Goal: Transaction & Acquisition: Purchase product/service

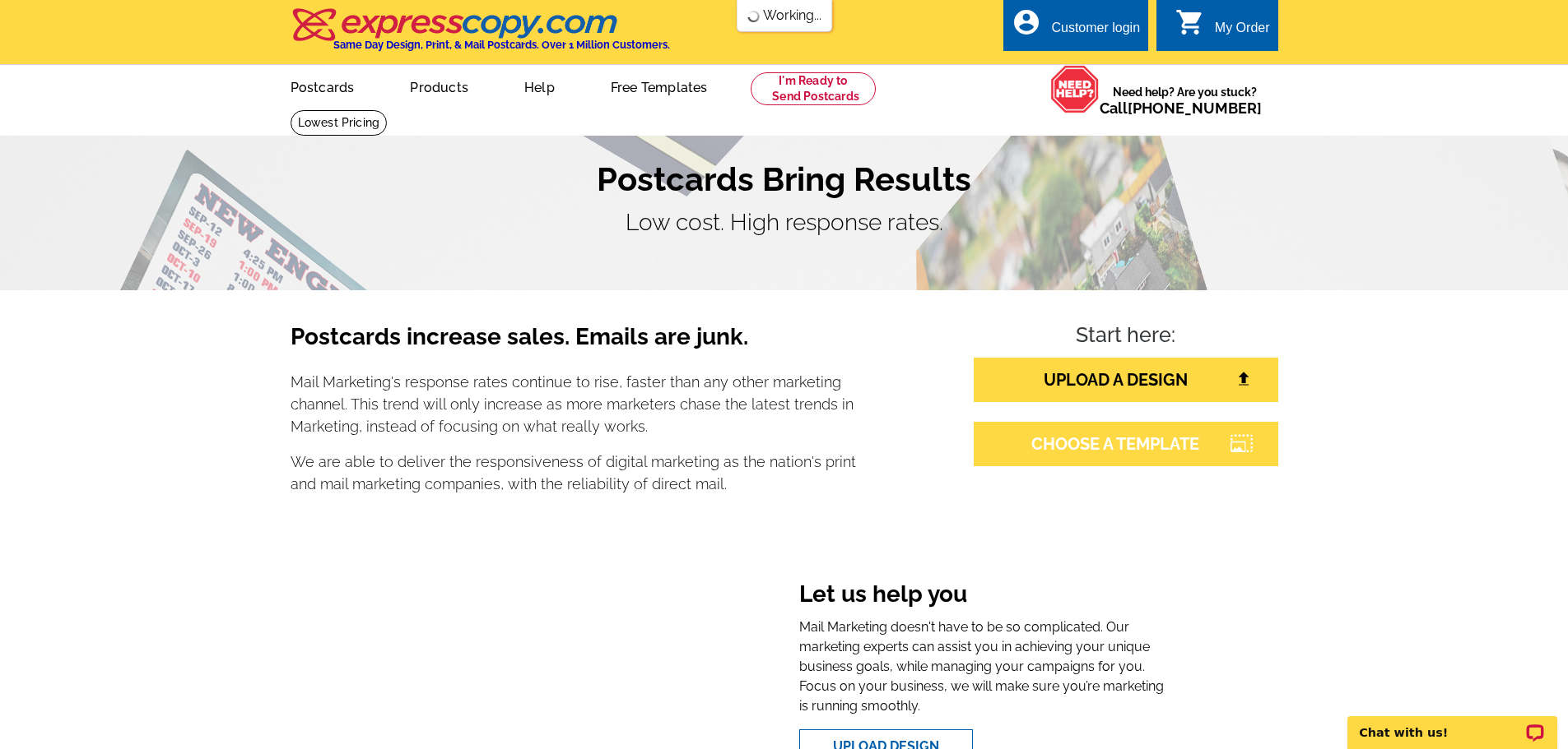
click at [1117, 436] on link "CHOOSE A TEMPLATE" at bounding box center [1126, 444] width 305 height 44
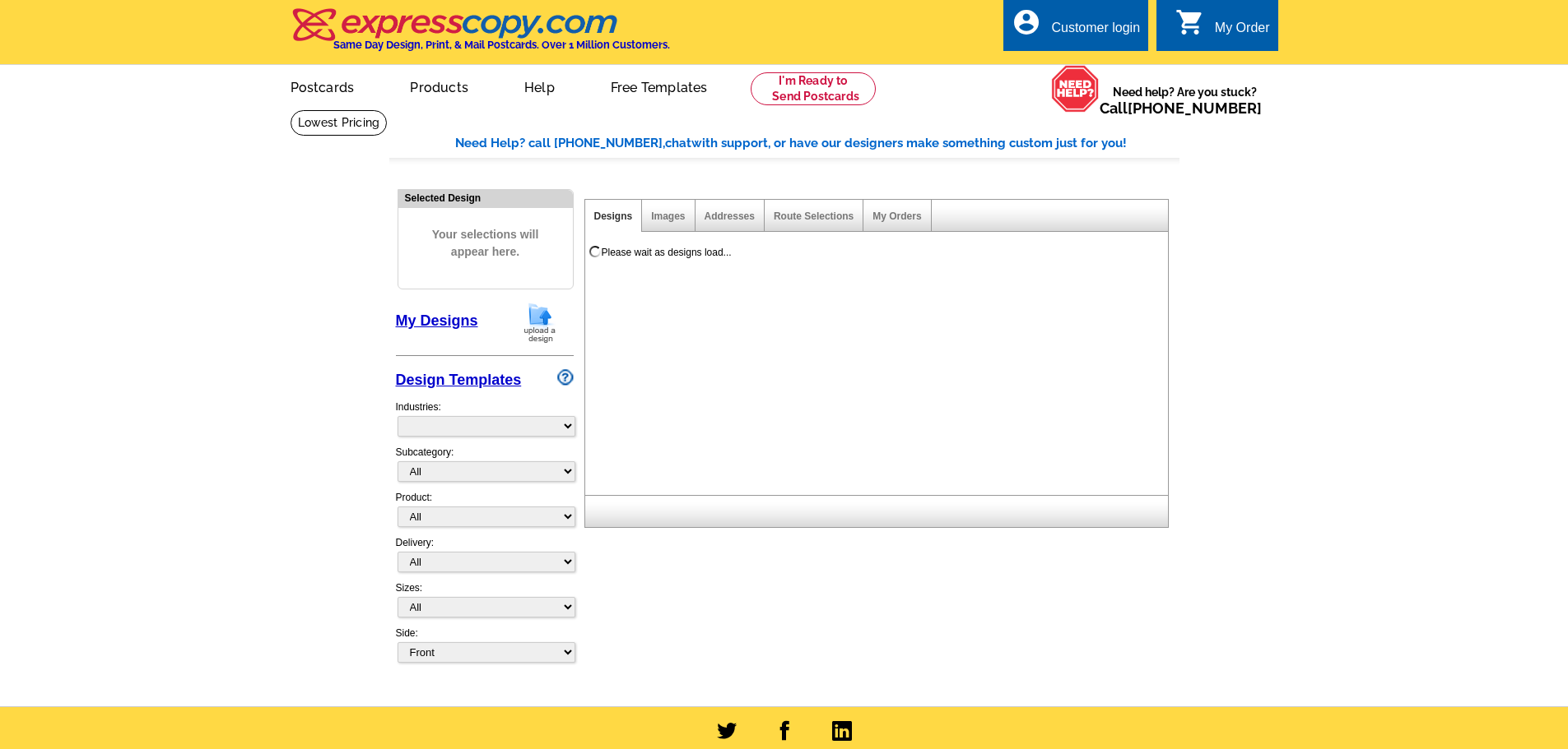
select select "785"
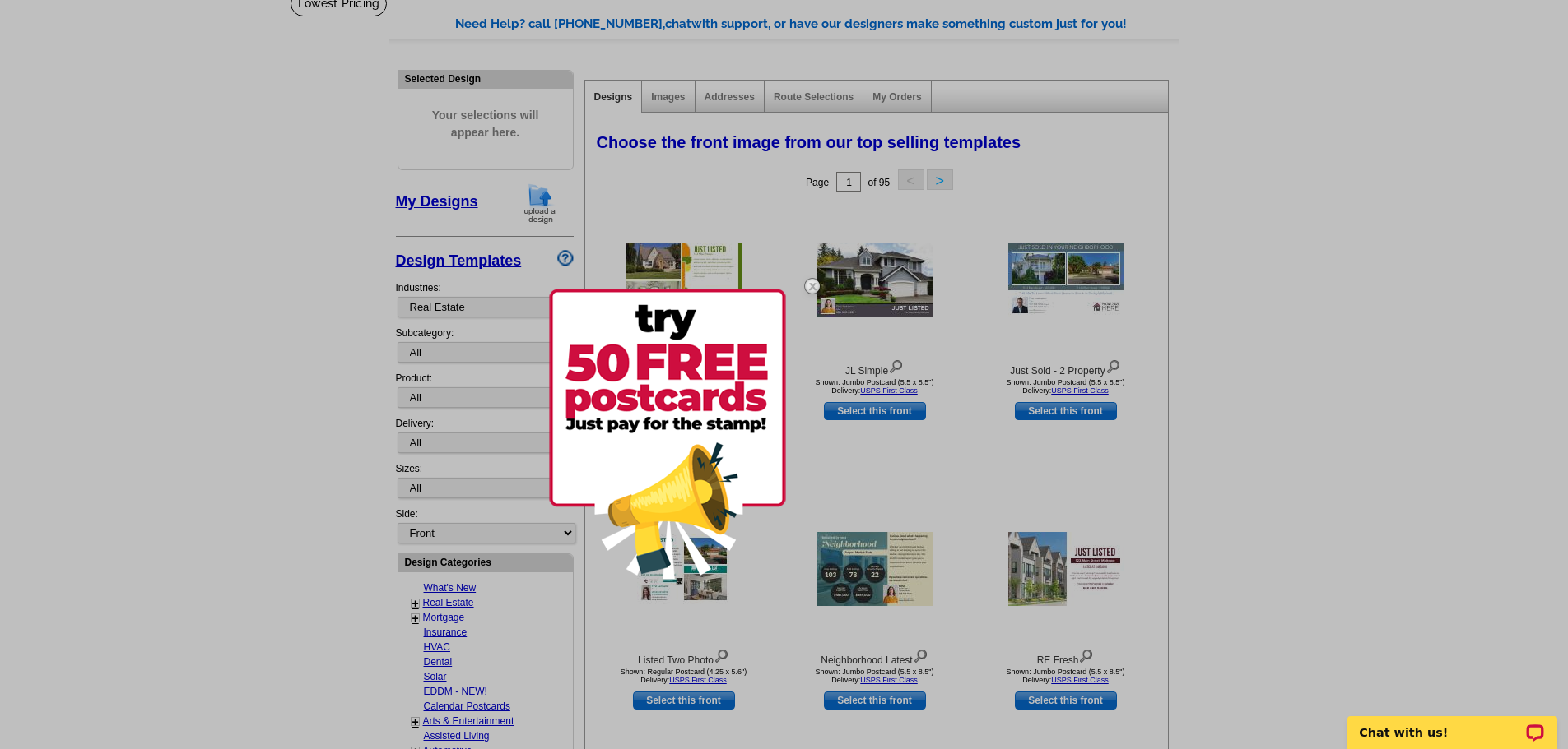
scroll to position [125, 0]
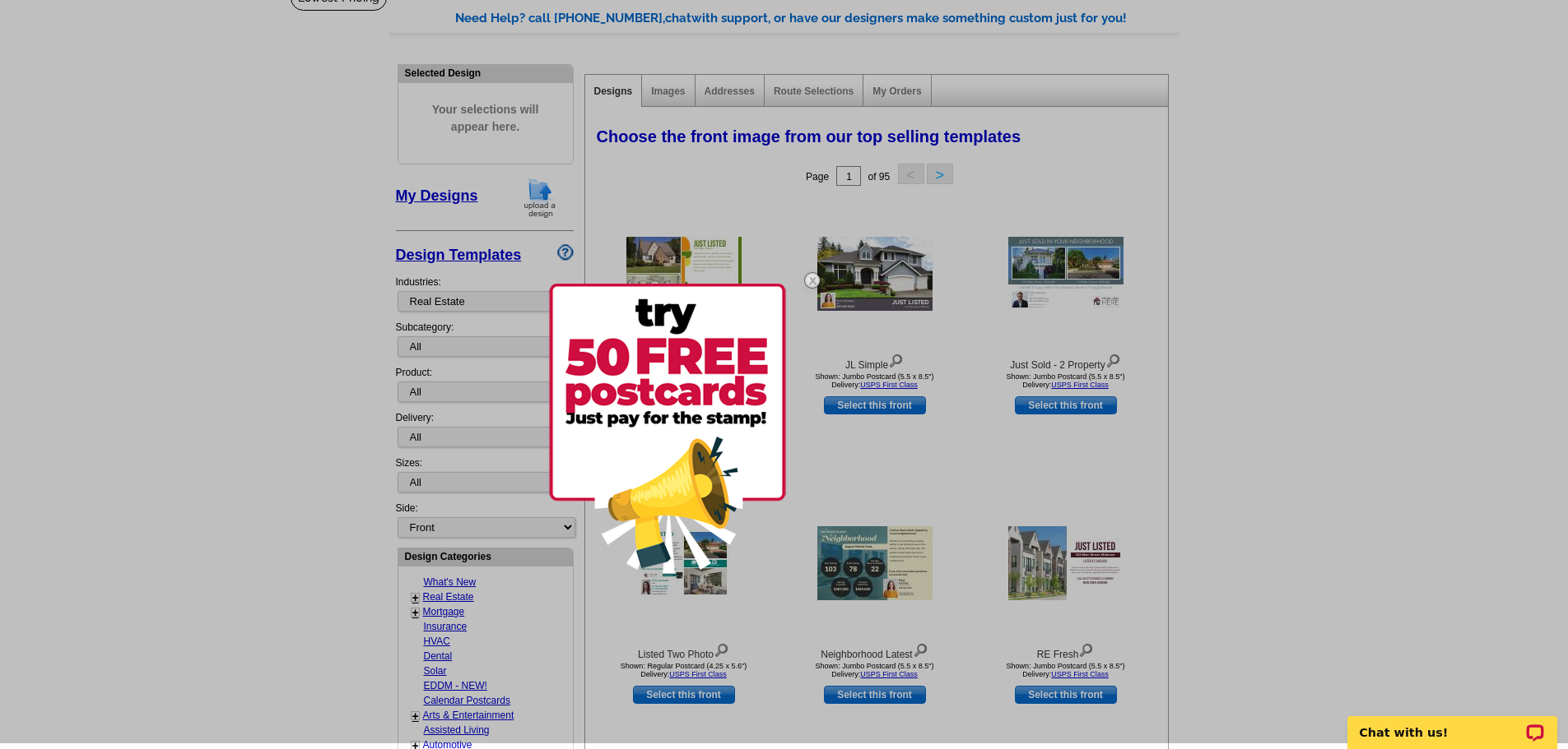
click at [690, 619] on div at bounding box center [784, 368] width 1568 height 749
drag, startPoint x: 1567, startPoint y: 193, endPoint x: 1579, endPoint y: 252, distance: 60.2
click at [1567, 252] on html "Customer Login Create New Account local_phone Same Day Design, Print, & Mail Po…" at bounding box center [784, 716] width 1568 height 1684
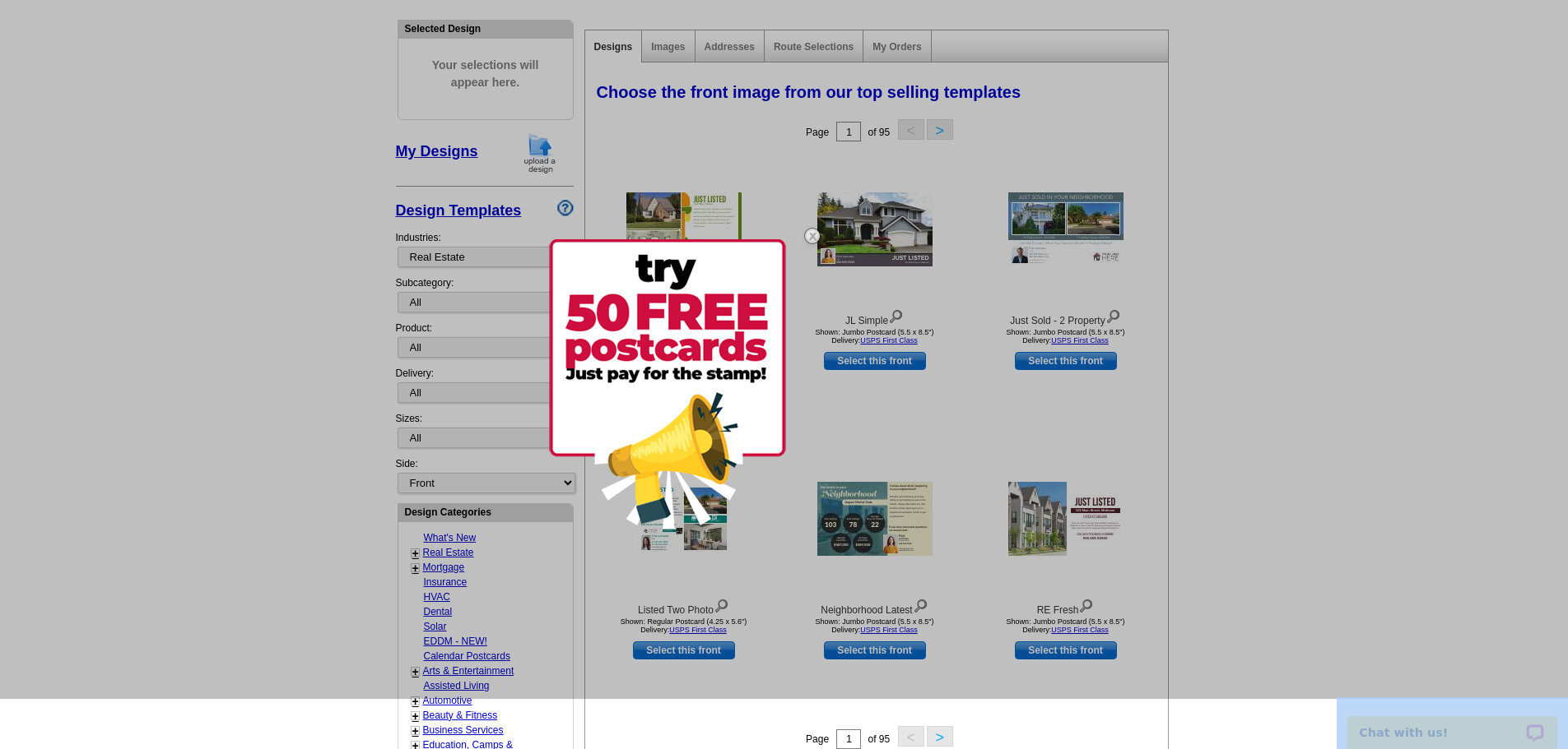
scroll to position [185, 0]
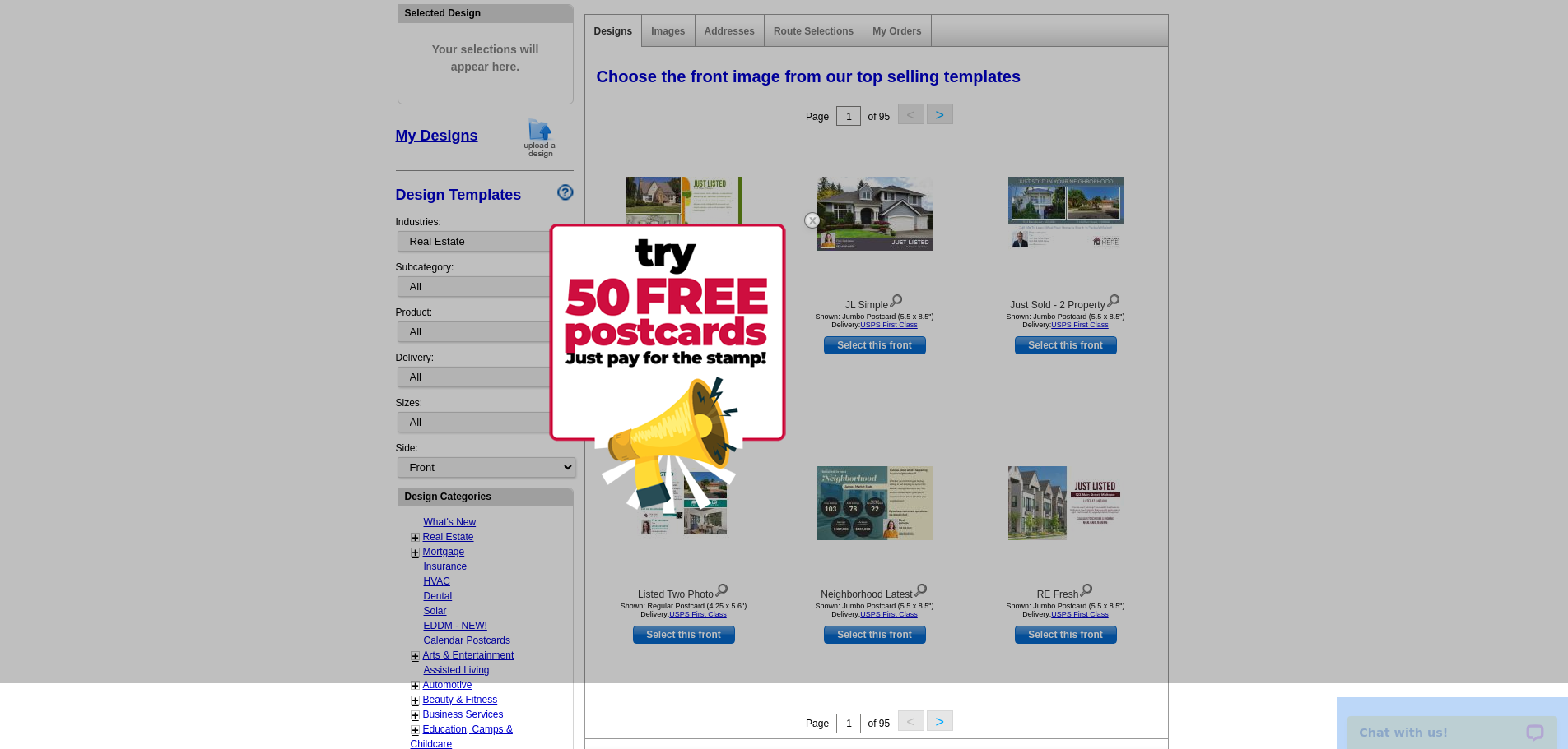
click at [688, 634] on div at bounding box center [784, 309] width 1568 height 749
click at [684, 637] on div at bounding box center [784, 309] width 1568 height 749
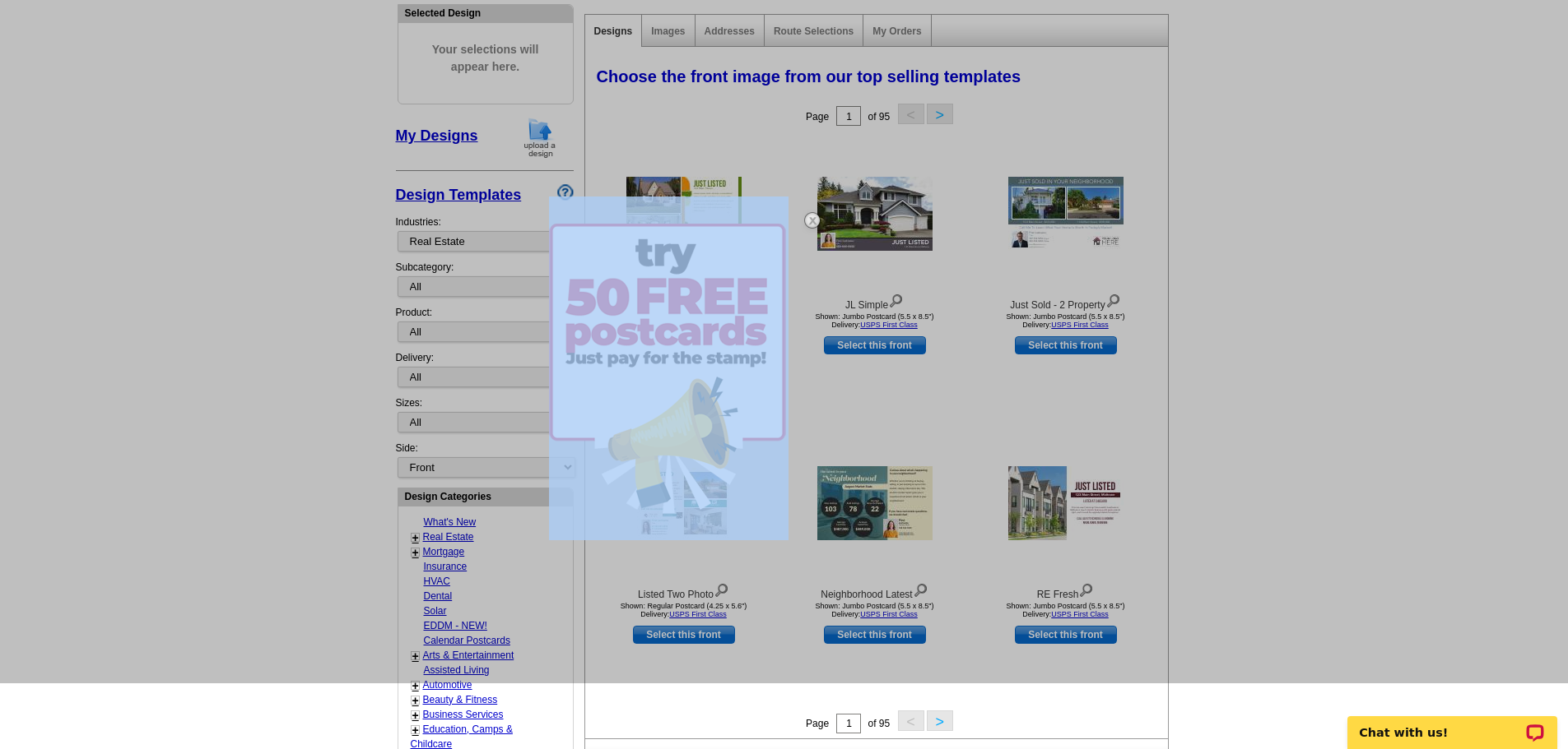
click at [684, 637] on div at bounding box center [784, 309] width 1568 height 749
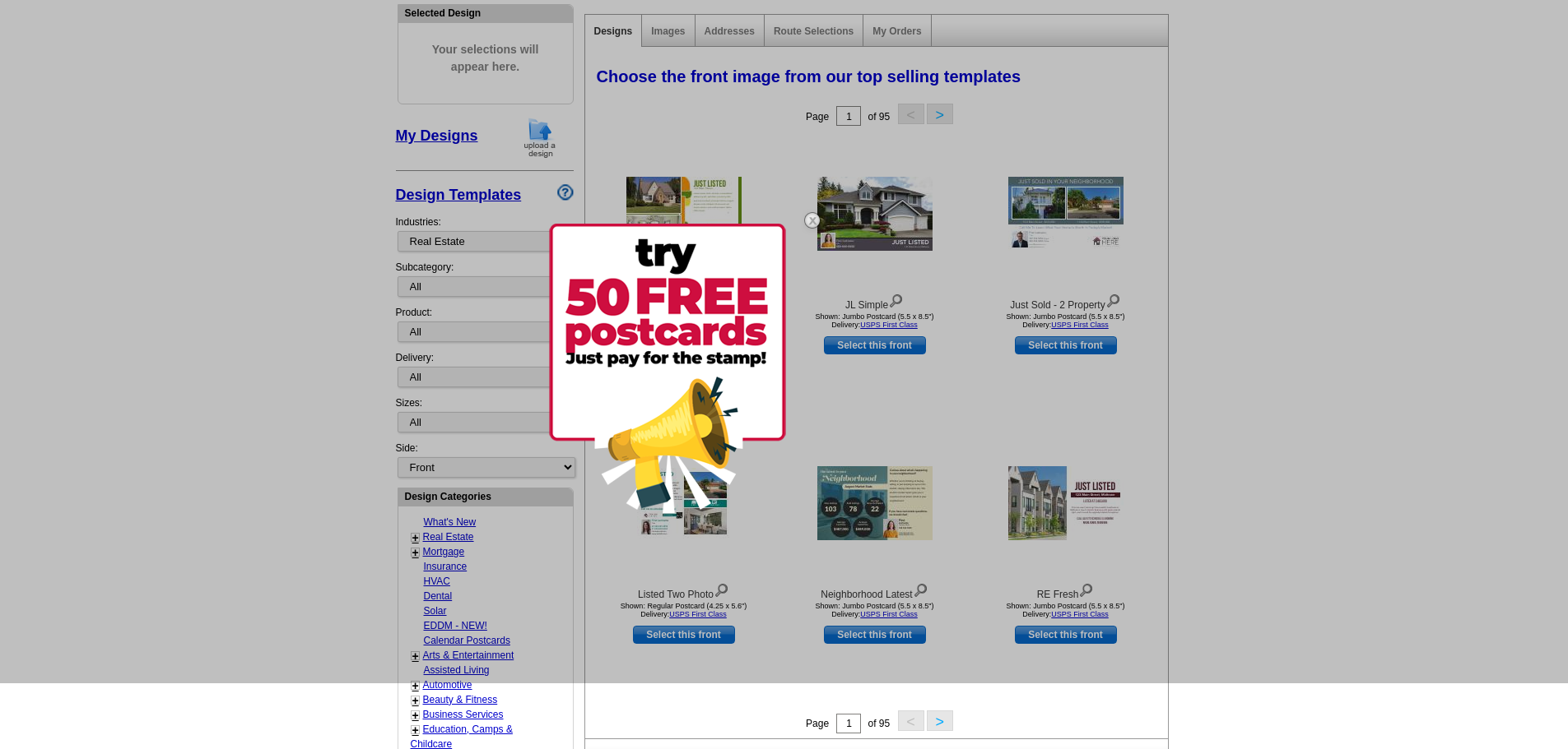
click at [691, 617] on div at bounding box center [784, 309] width 1568 height 749
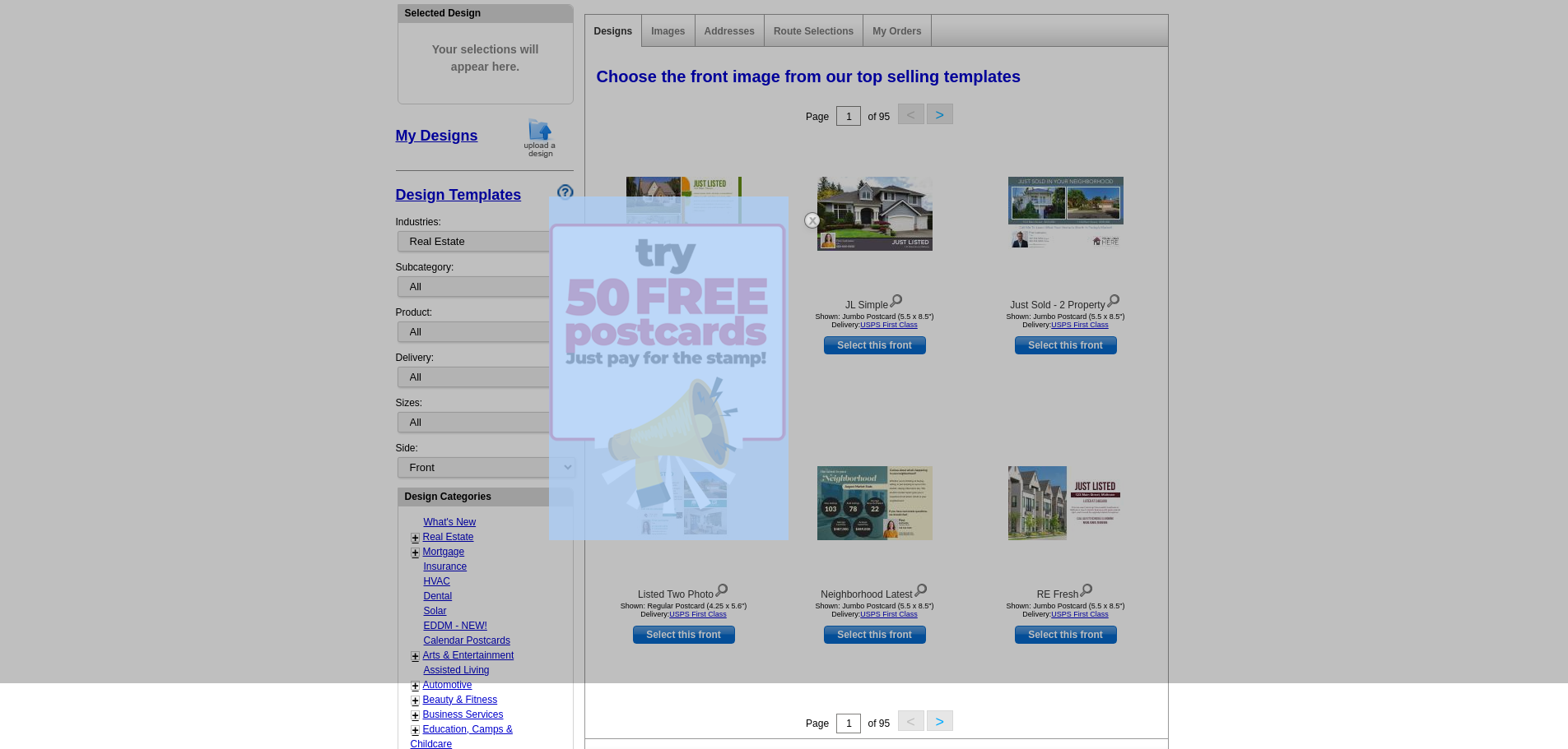
click at [691, 617] on div at bounding box center [784, 309] width 1568 height 749
click at [749, 498] on img at bounding box center [667, 368] width 237 height 290
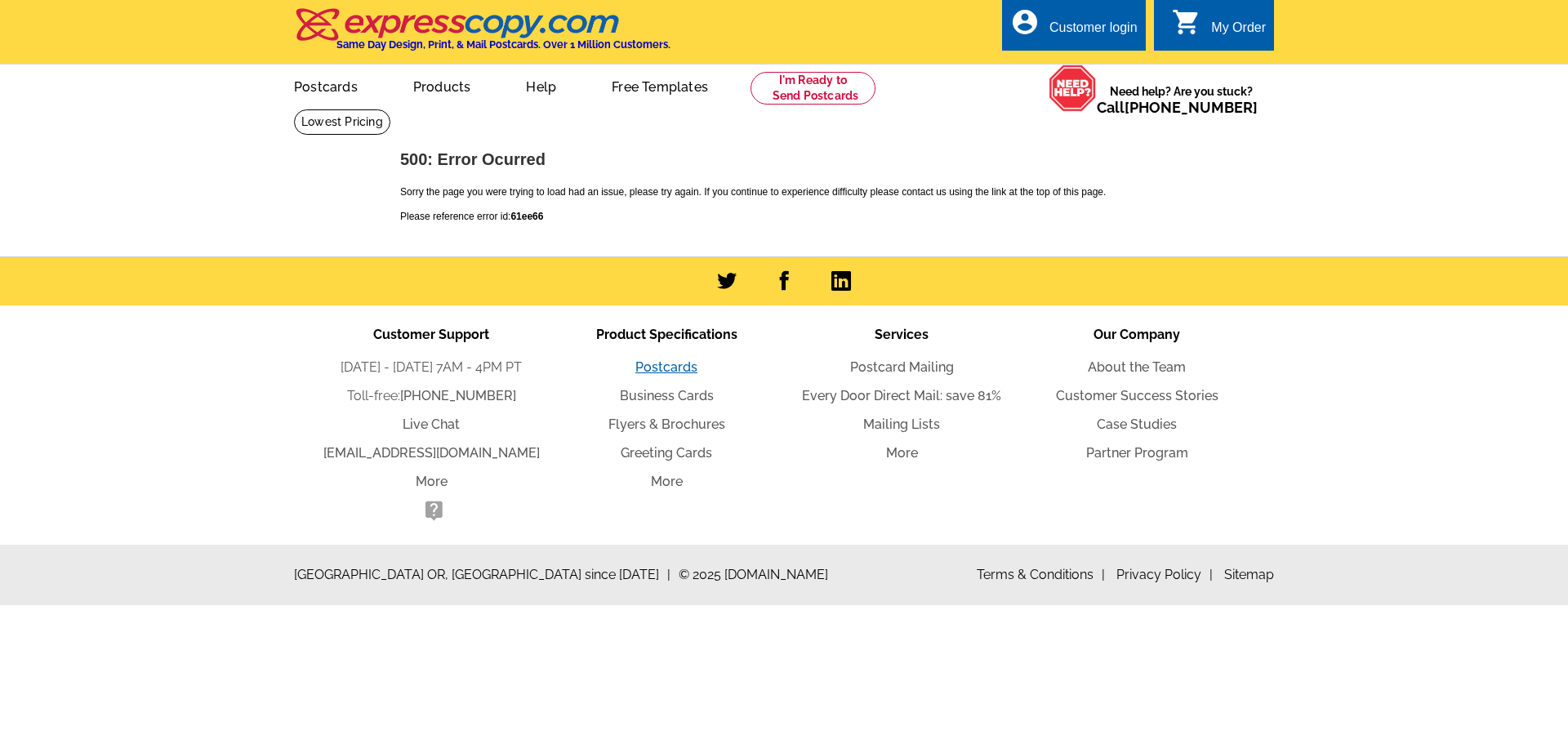
click at [681, 370] on link "Postcards" at bounding box center [666, 367] width 62 height 15
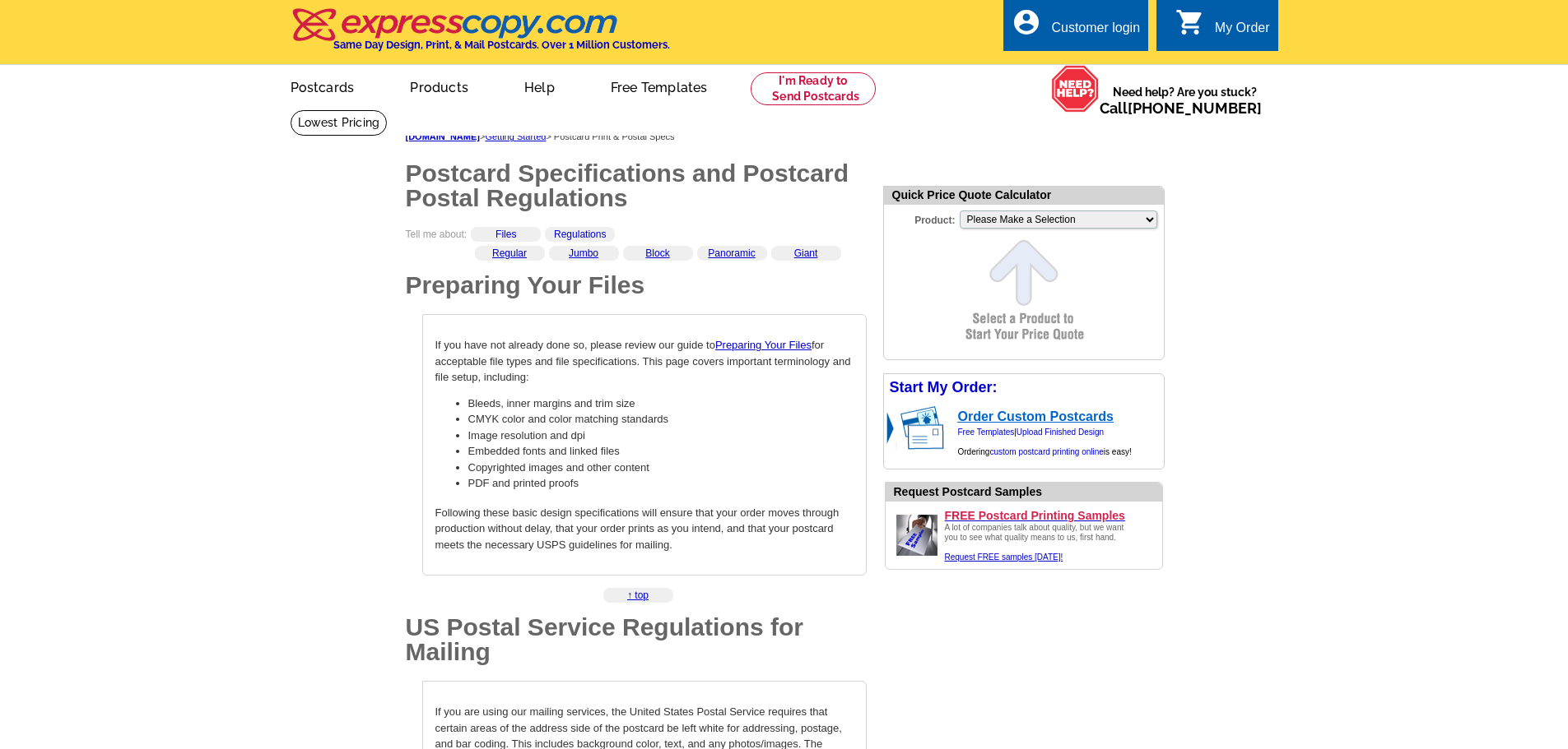
click at [1044, 419] on link "Order Custom Postcards" at bounding box center [1036, 417] width 156 height 14
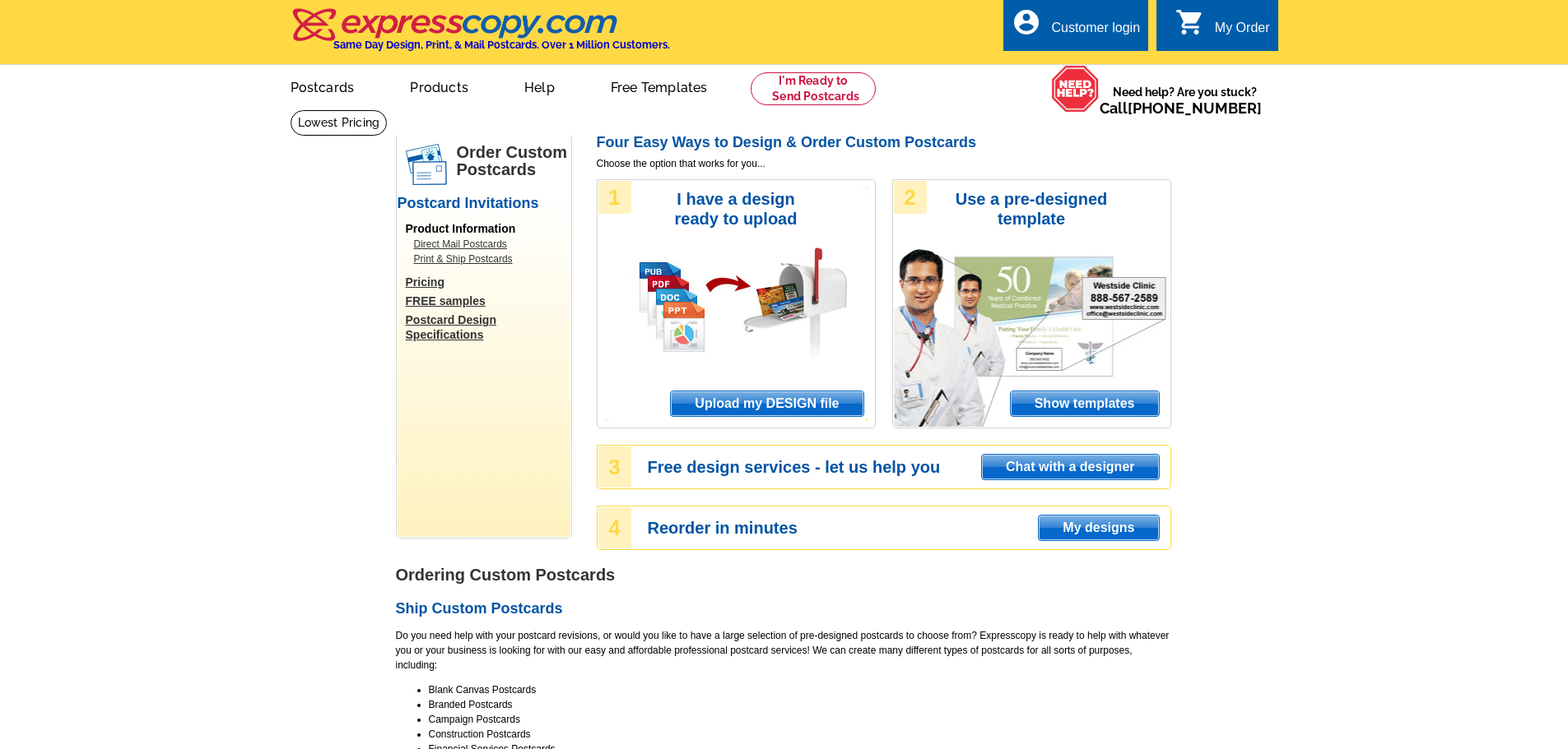
click at [1086, 408] on span "Show templates" at bounding box center [1084, 404] width 148 height 25
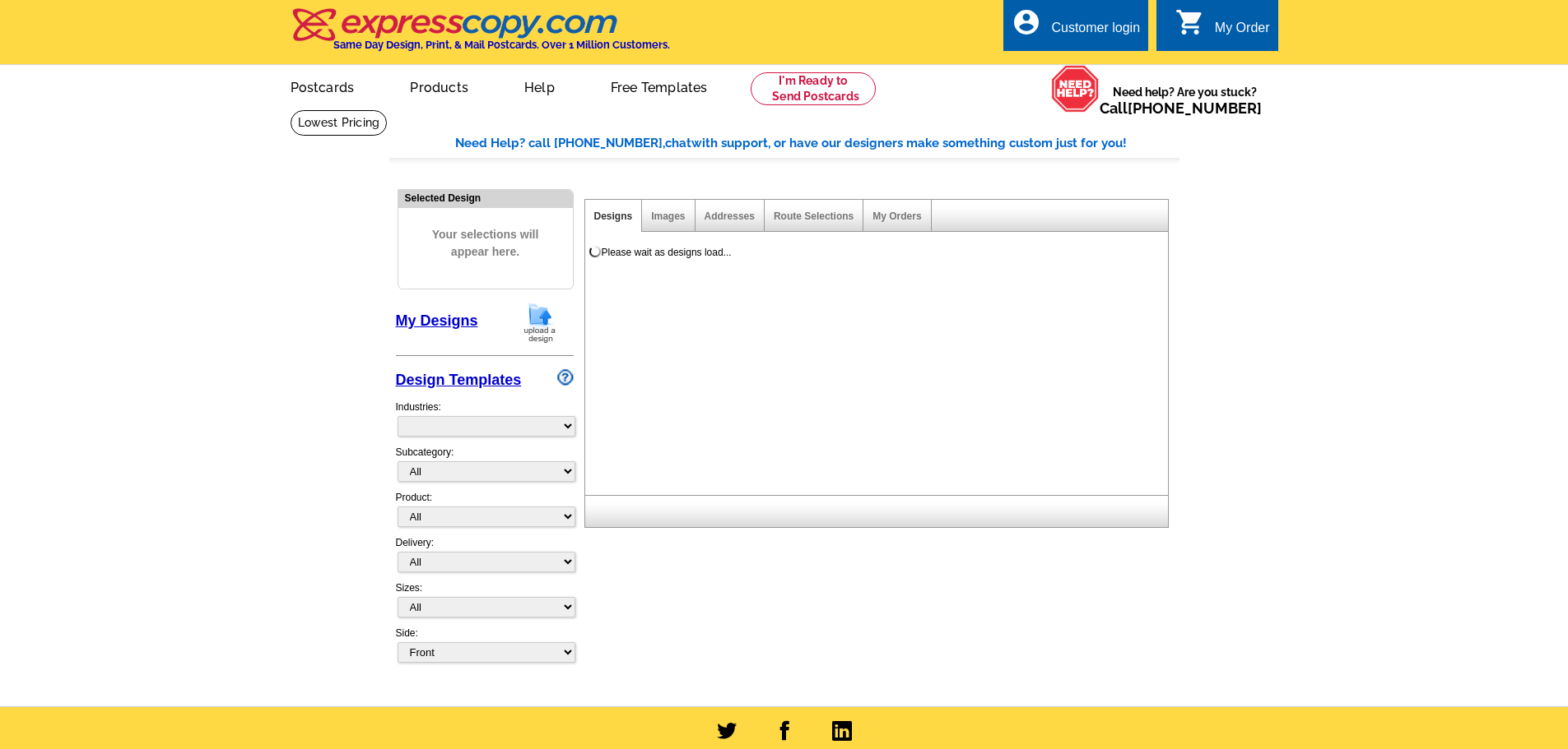
select select "971"
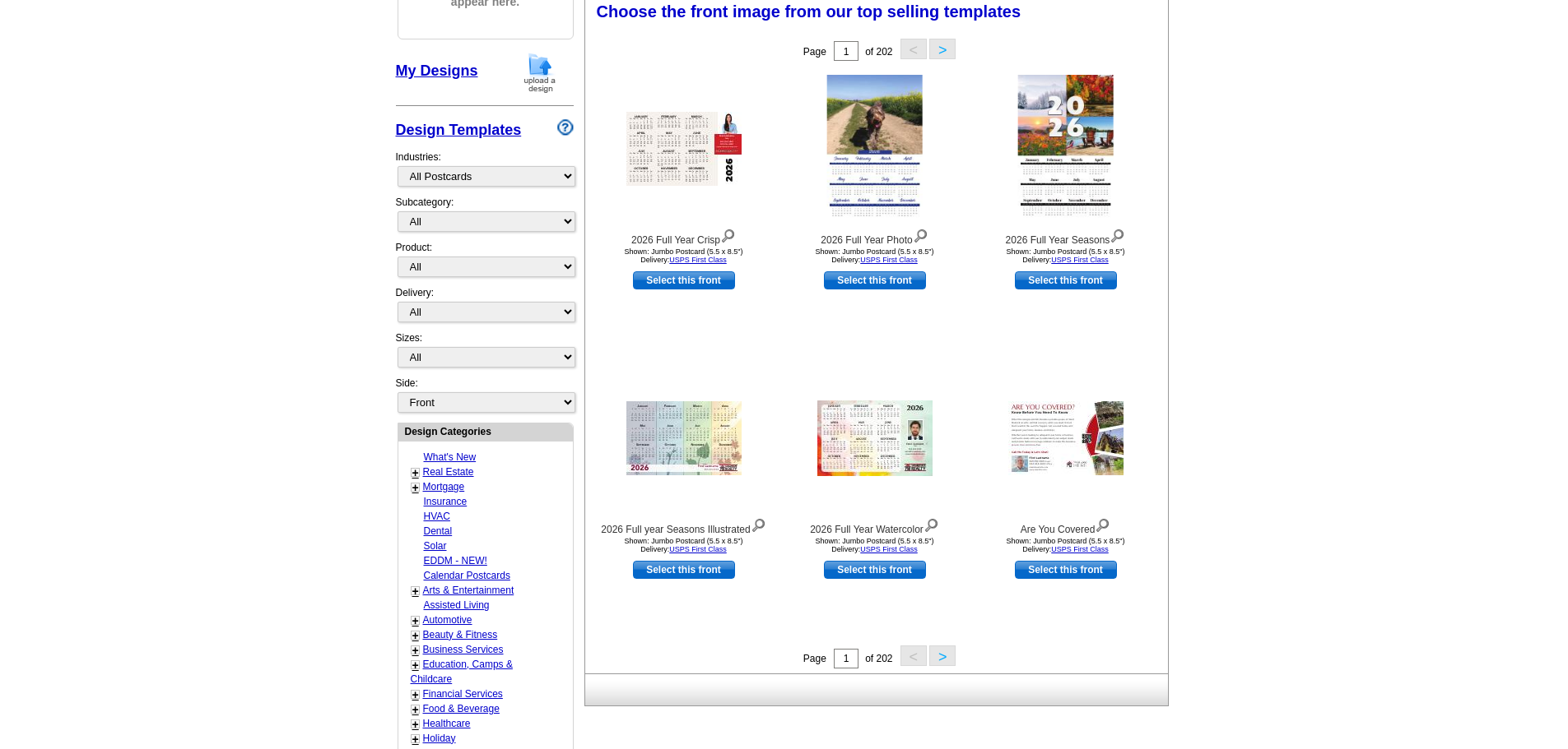
scroll to position [306, 0]
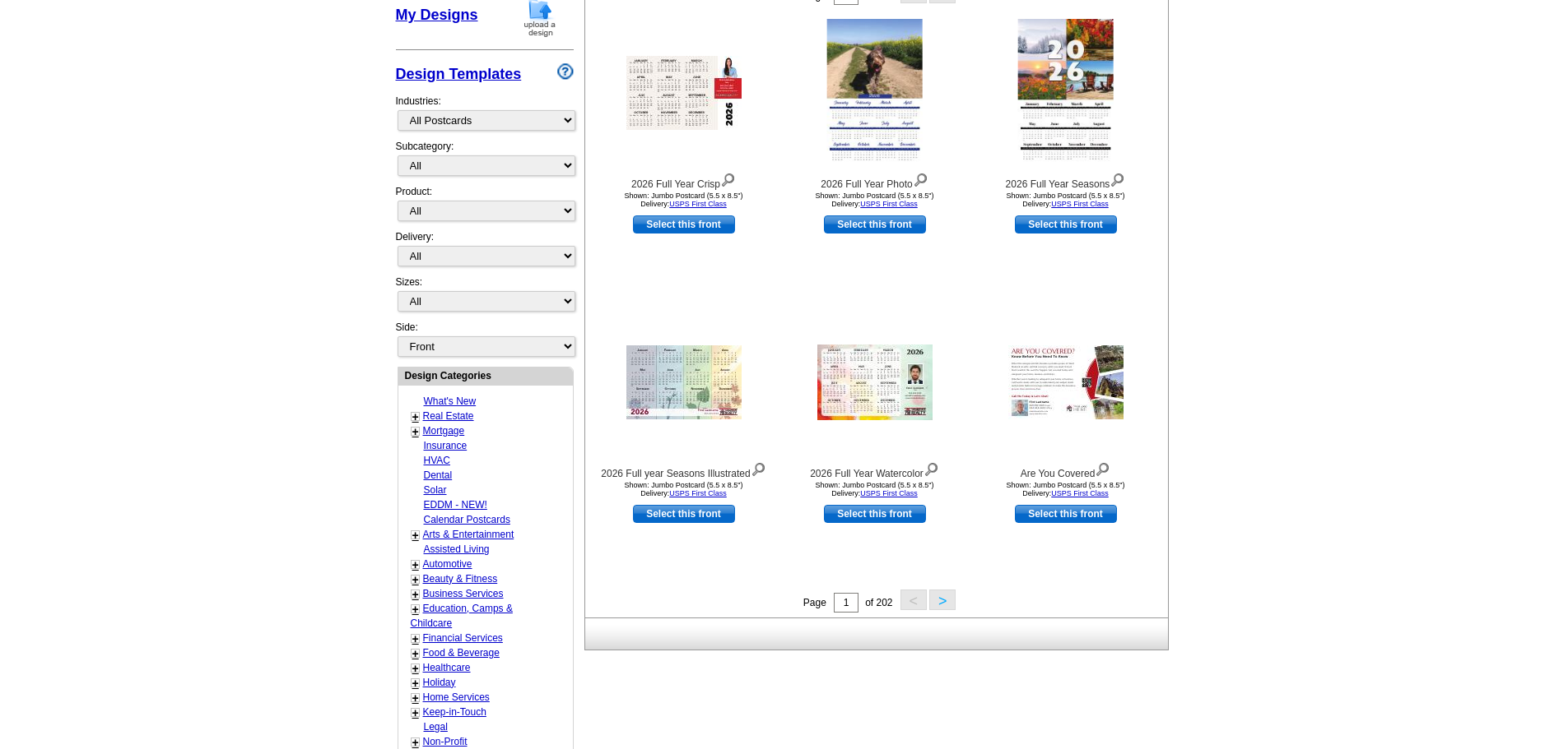
click at [943, 599] on button ">" at bounding box center [942, 600] width 26 height 21
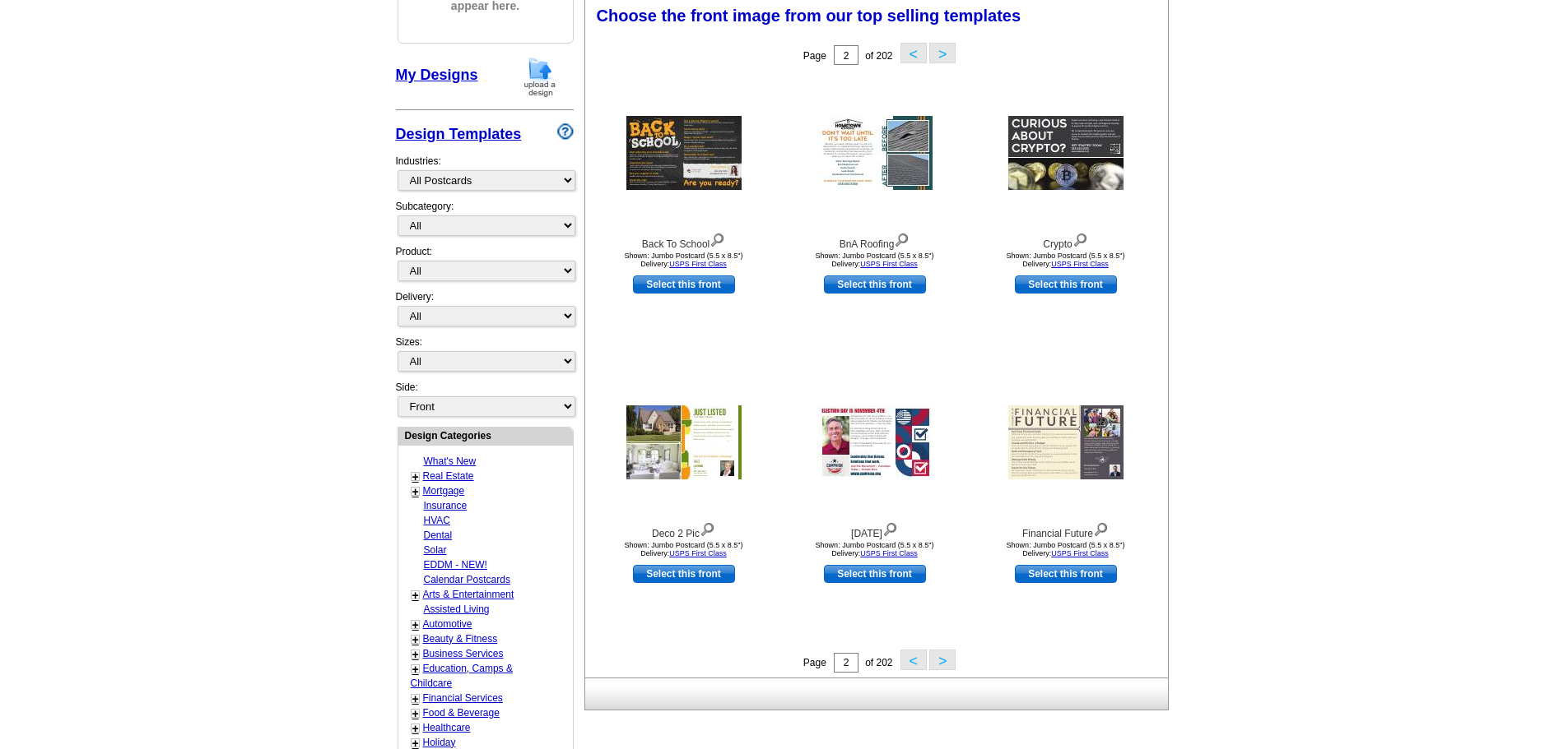
scroll to position [243, 0]
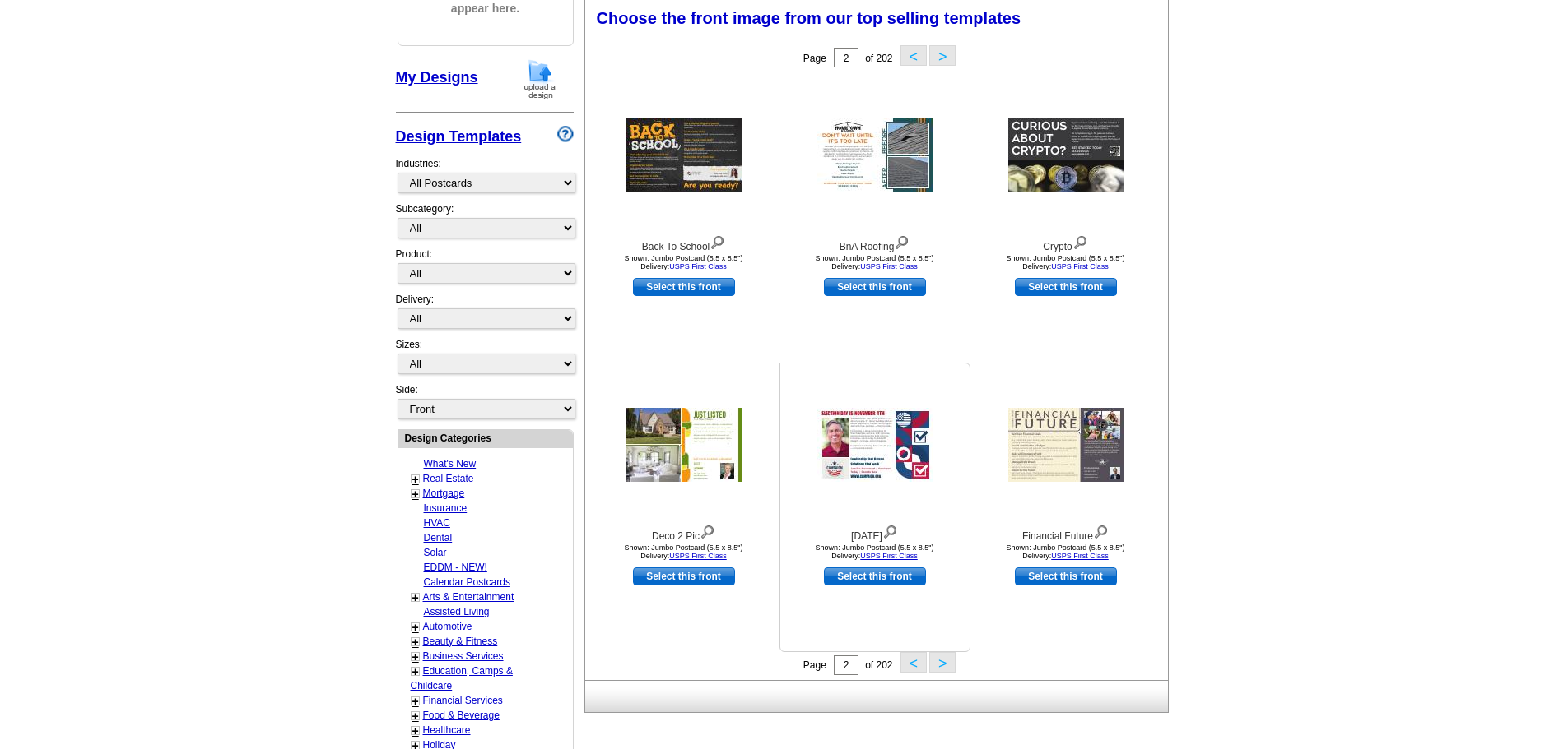
click at [855, 418] on img at bounding box center [874, 445] width 115 height 74
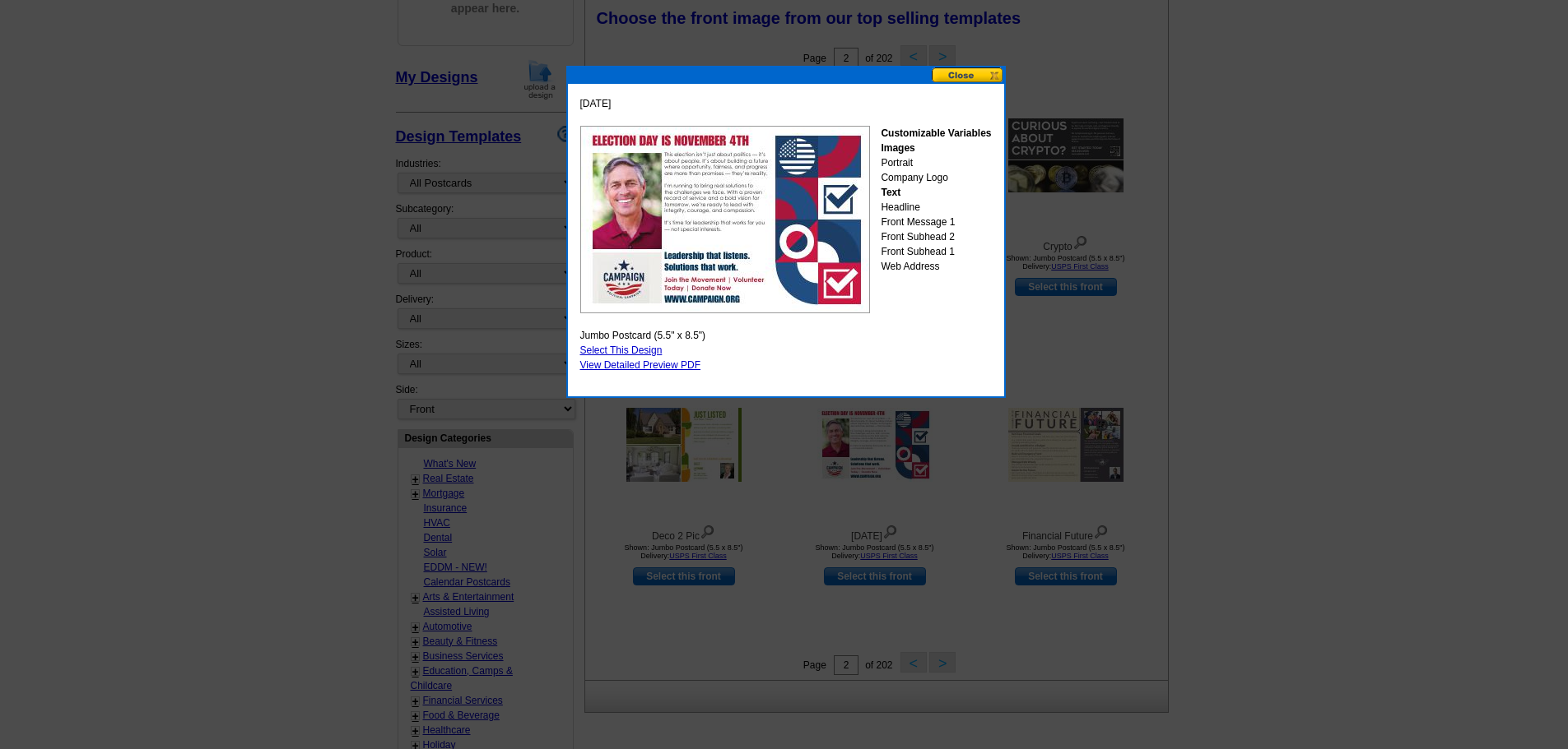
click at [586, 347] on link "Select This Design" at bounding box center [620, 349] width 82 height 11
select select "2"
select select "back"
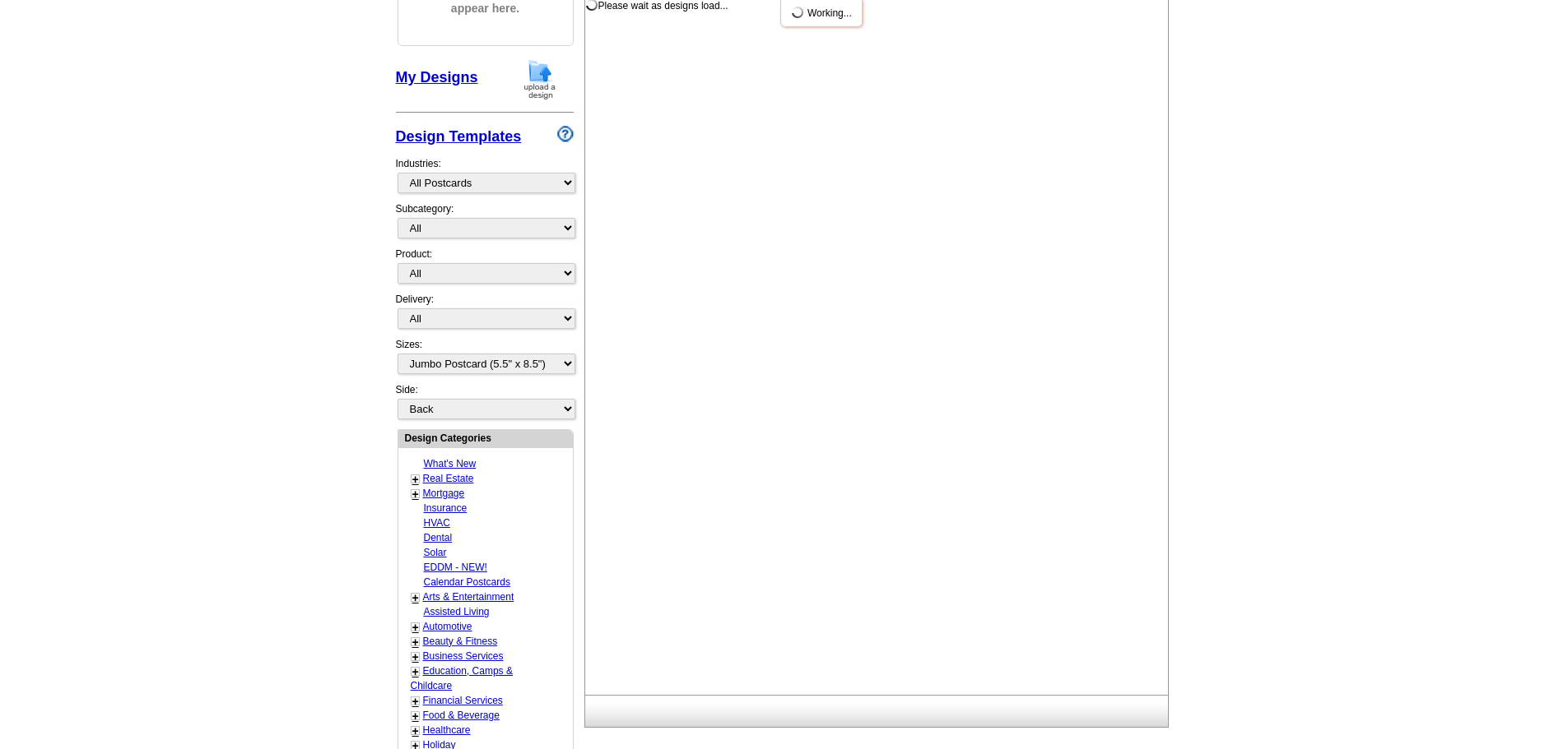
scroll to position [0, 0]
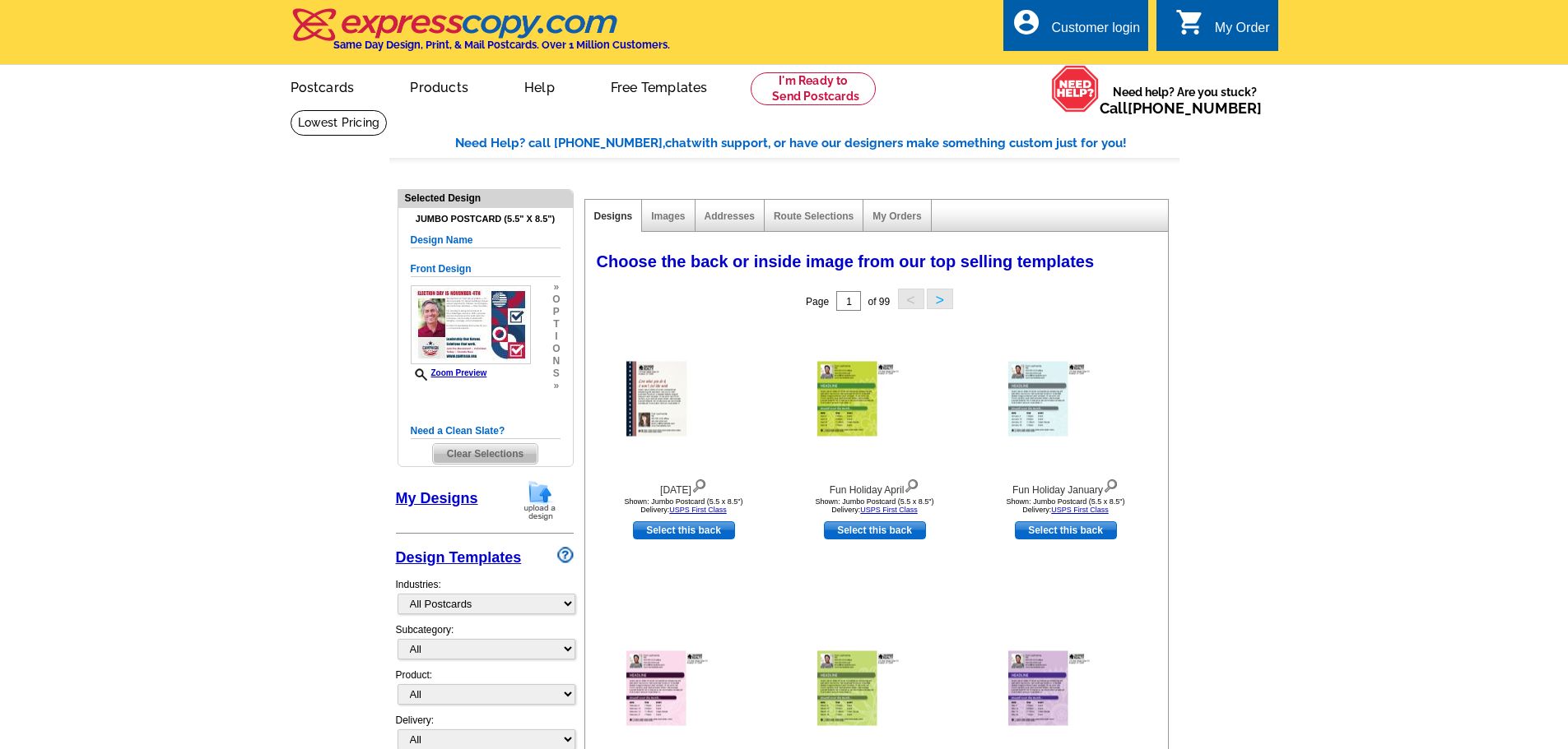
click at [496, 457] on span "Clear Selections" at bounding box center [485, 454] width 105 height 20
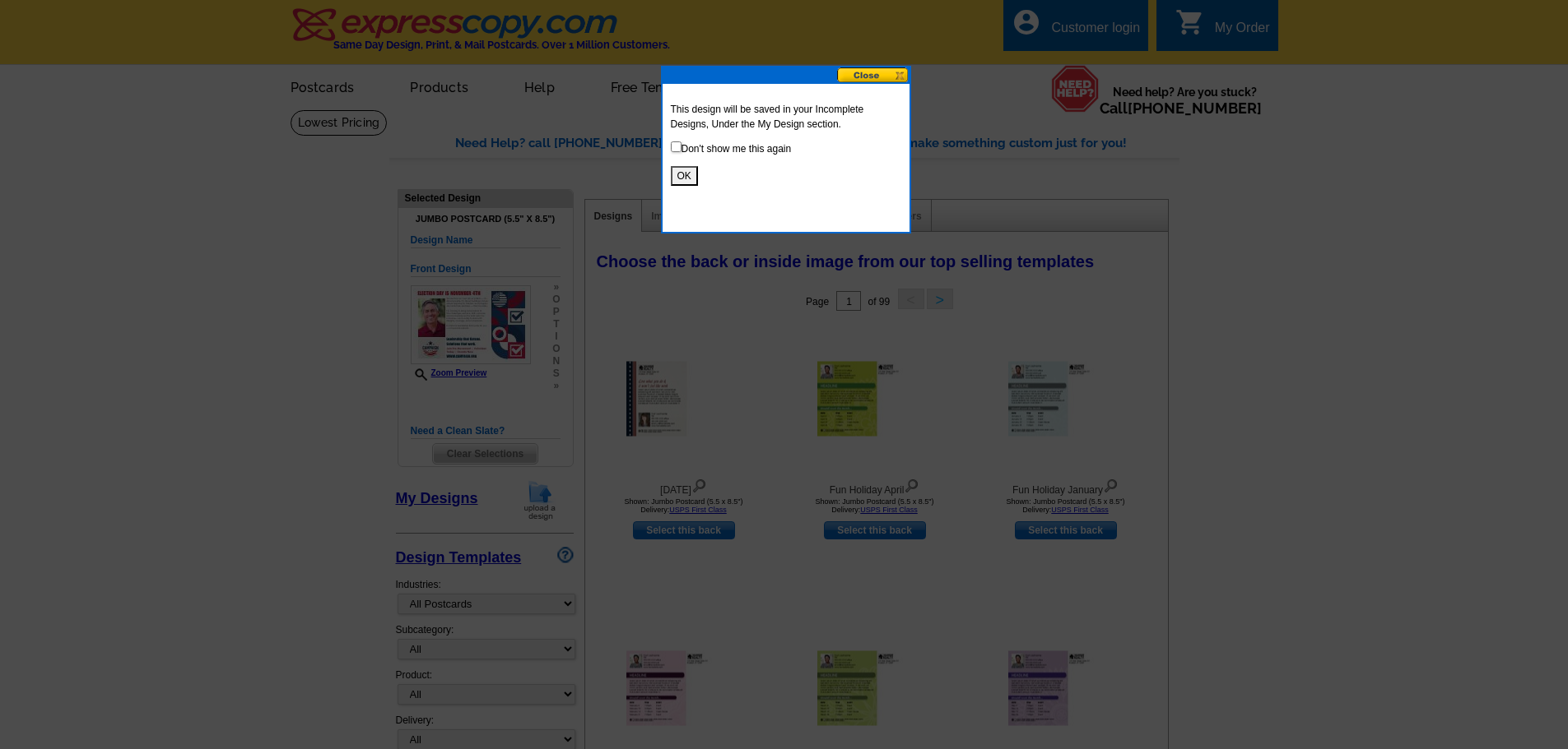
click at [896, 75] on button at bounding box center [873, 75] width 73 height 16
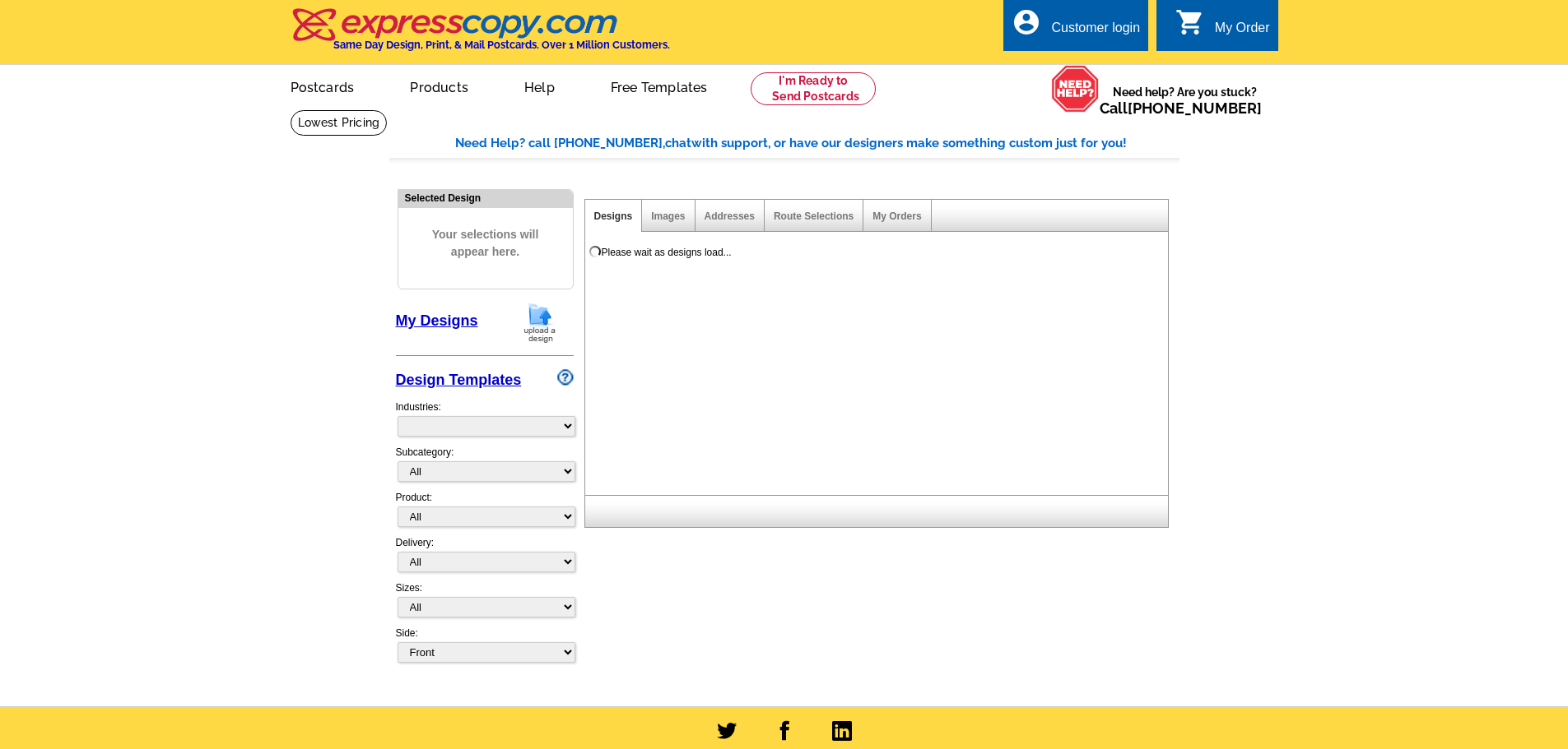
select select "785"
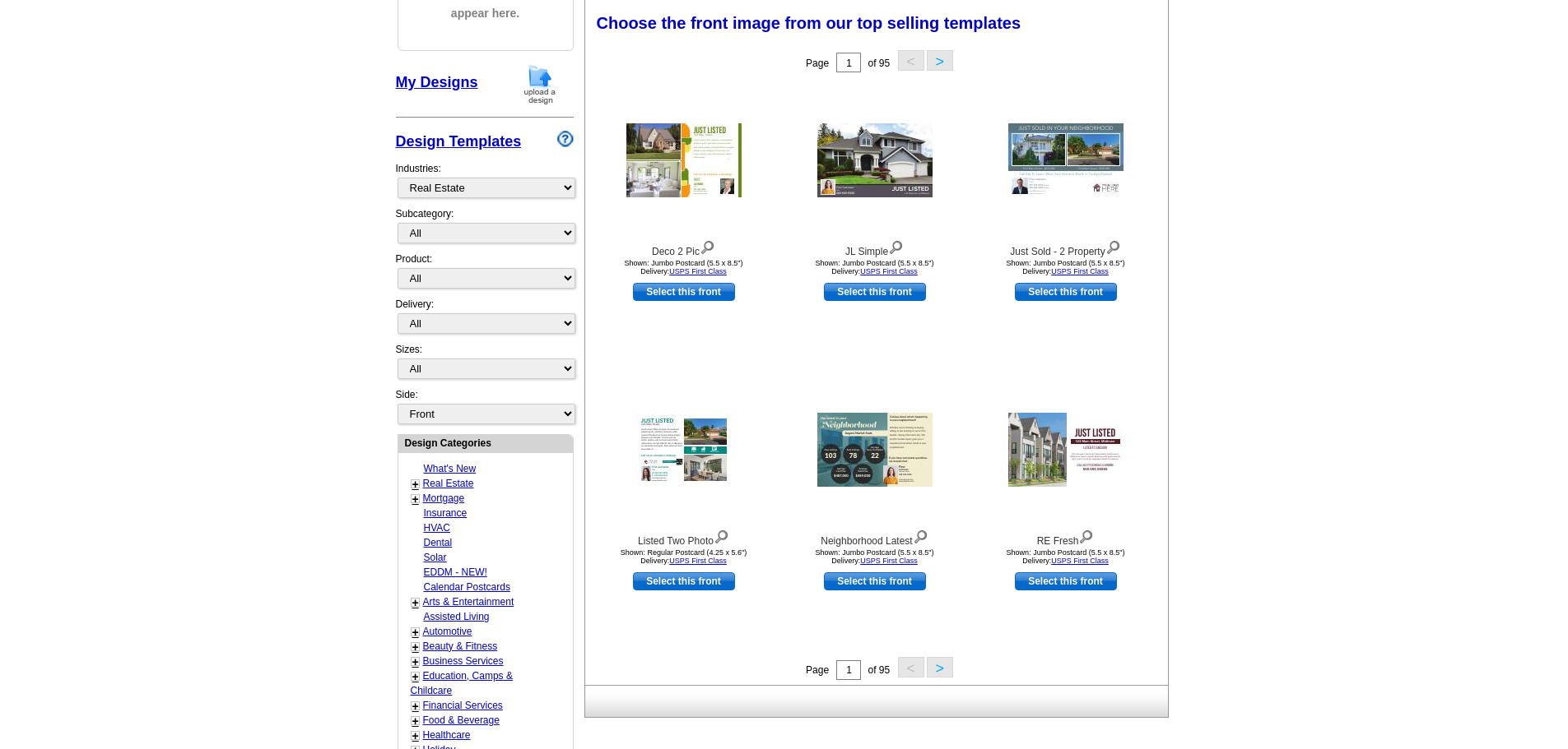
scroll to position [224, 0]
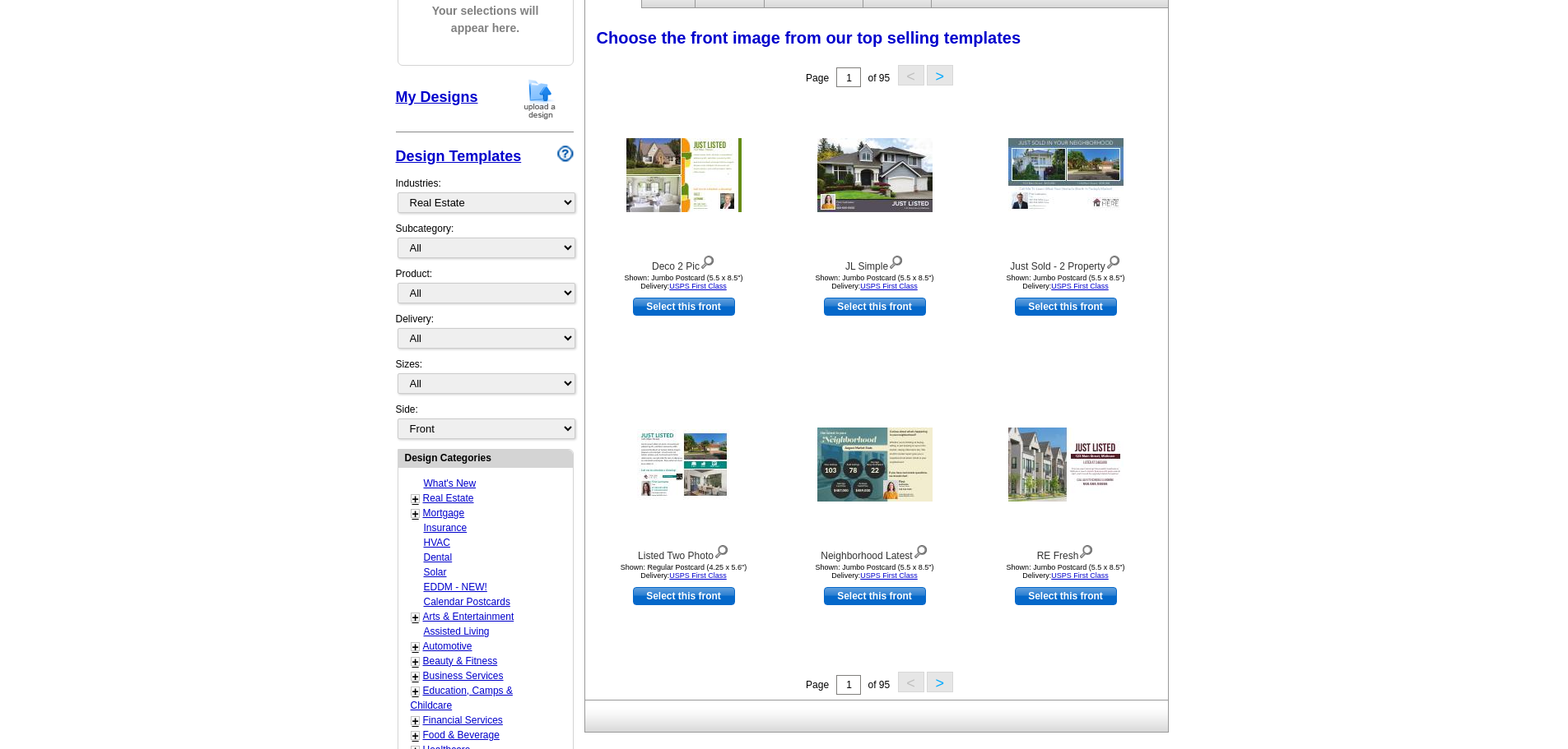
click at [938, 684] on button ">" at bounding box center [940, 682] width 26 height 21
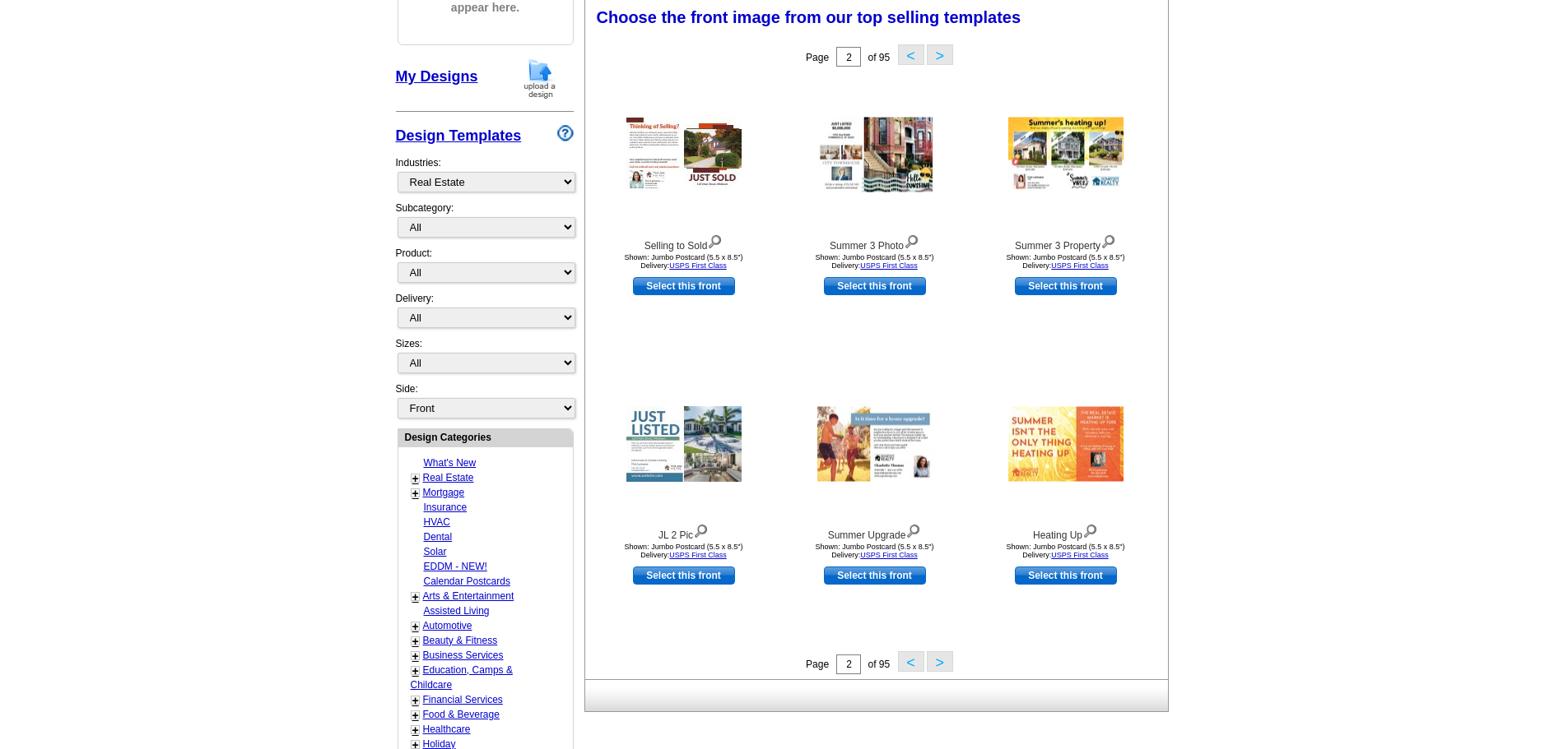
scroll to position [256, 0]
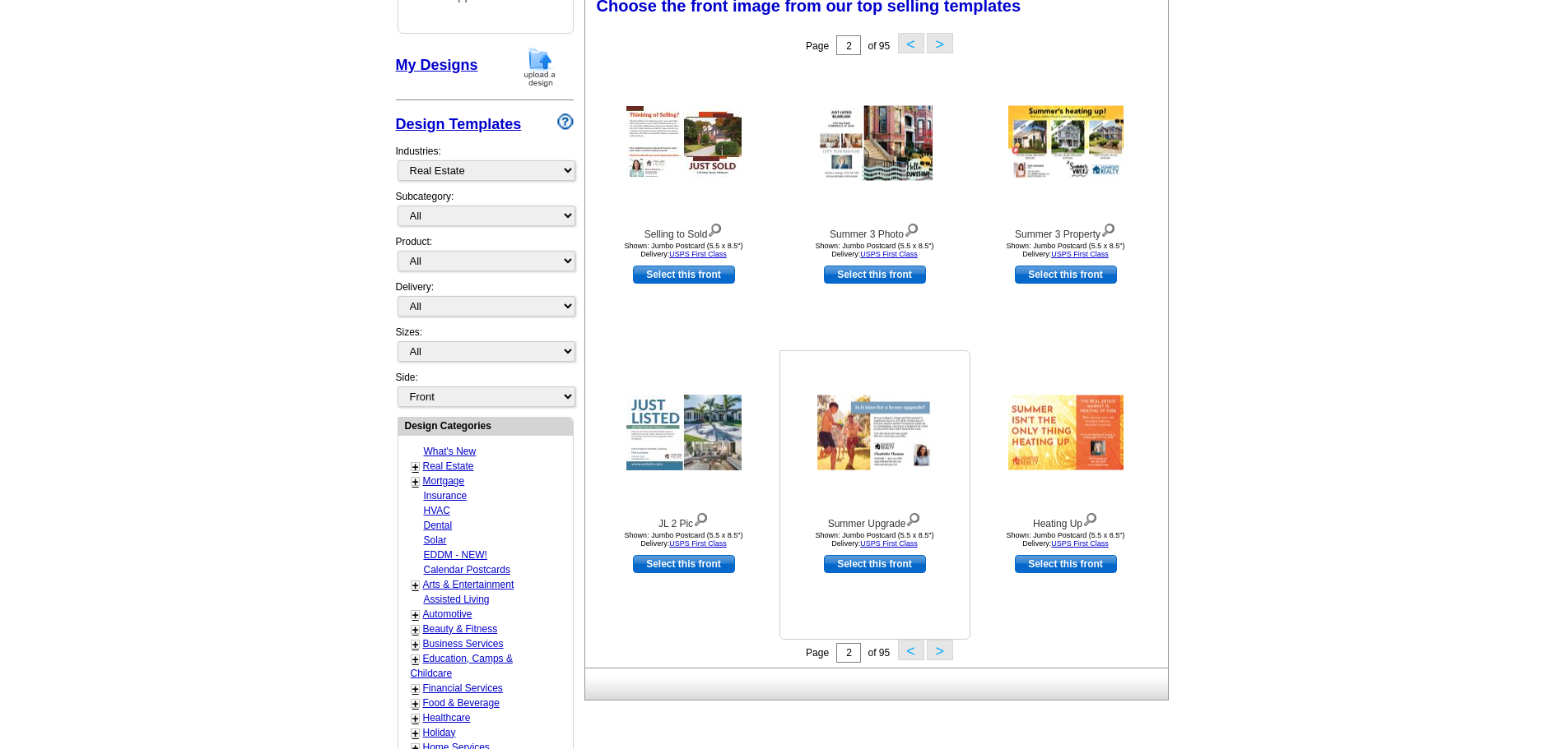
click at [893, 446] on img at bounding box center [874, 432] width 115 height 75
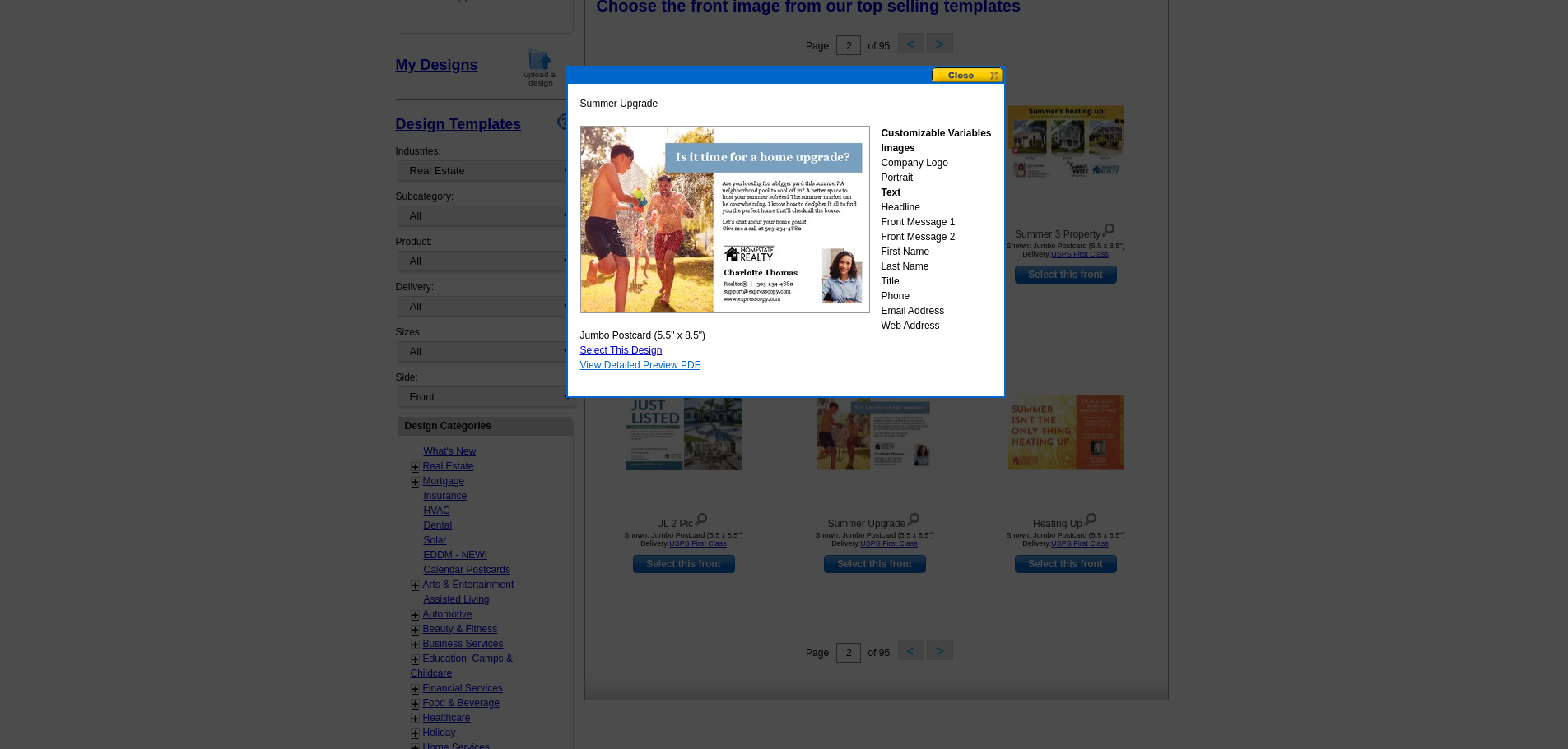
click at [650, 365] on link "View Detailed Preview PDF" at bounding box center [640, 365] width 121 height 11
